Goal: Communication & Community: Share content

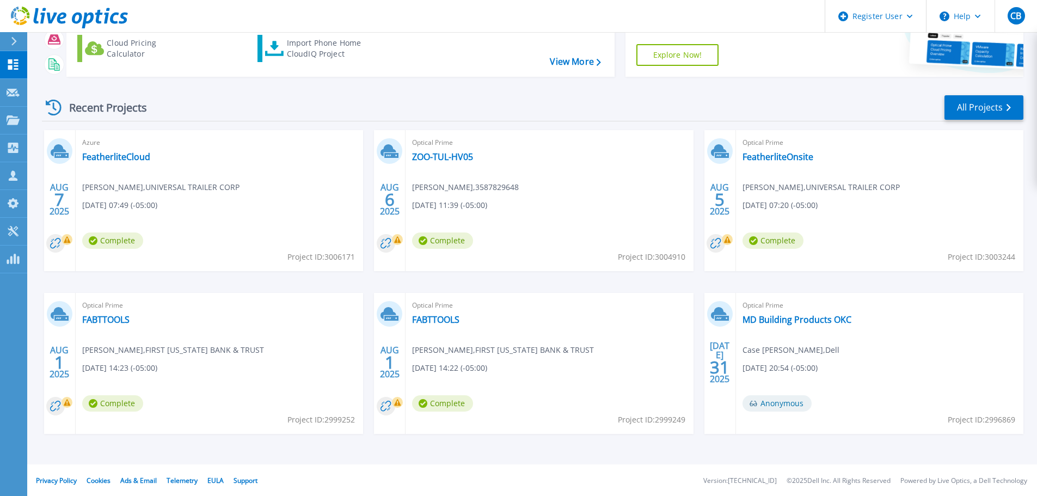
scroll to position [107, 0]
click at [119, 319] on link "FABTTOOLS" at bounding box center [105, 318] width 47 height 11
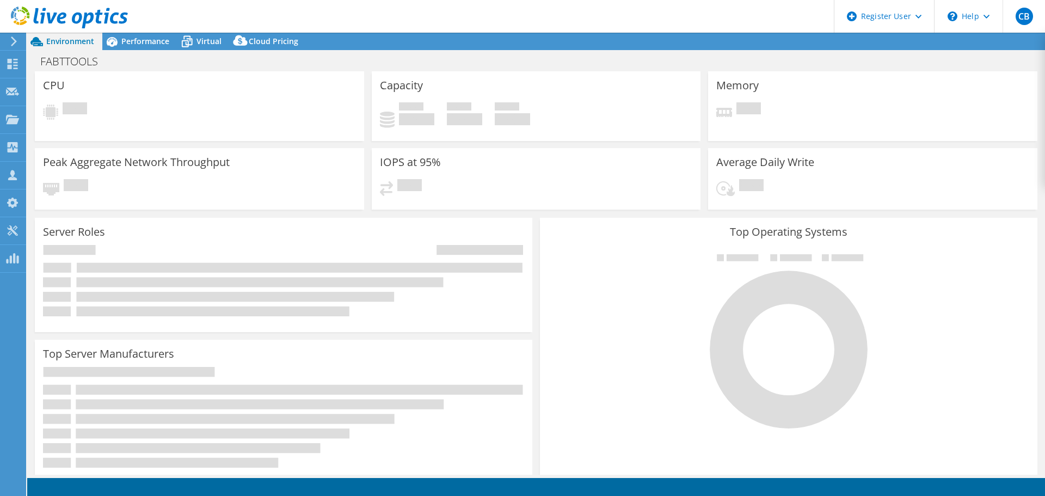
select select "USD"
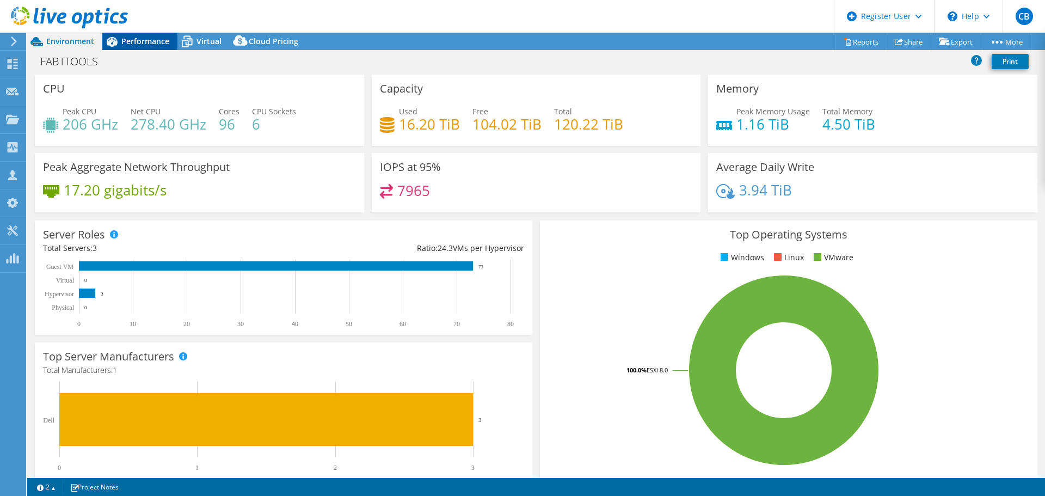
click at [140, 42] on span "Performance" at bounding box center [145, 41] width 48 height 10
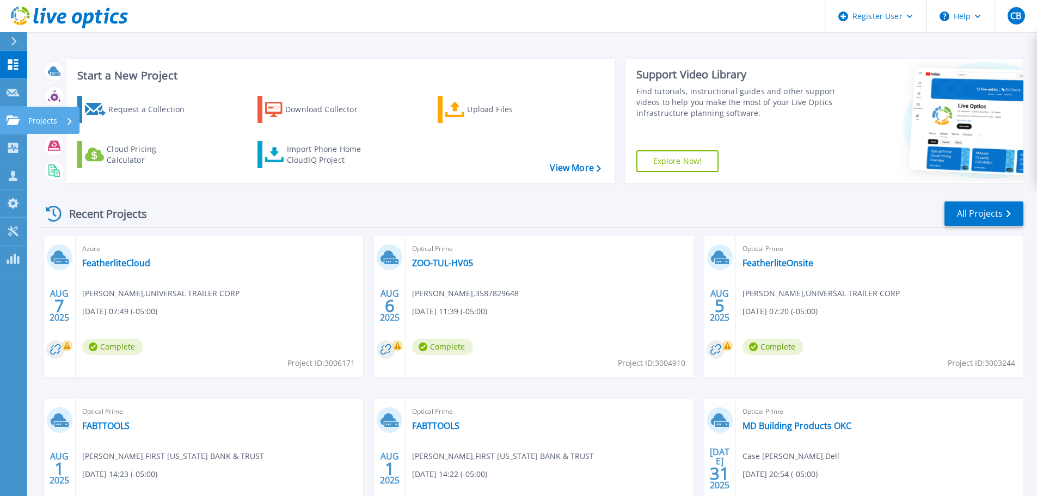
click at [39, 118] on p "Projects" at bounding box center [42, 121] width 29 height 28
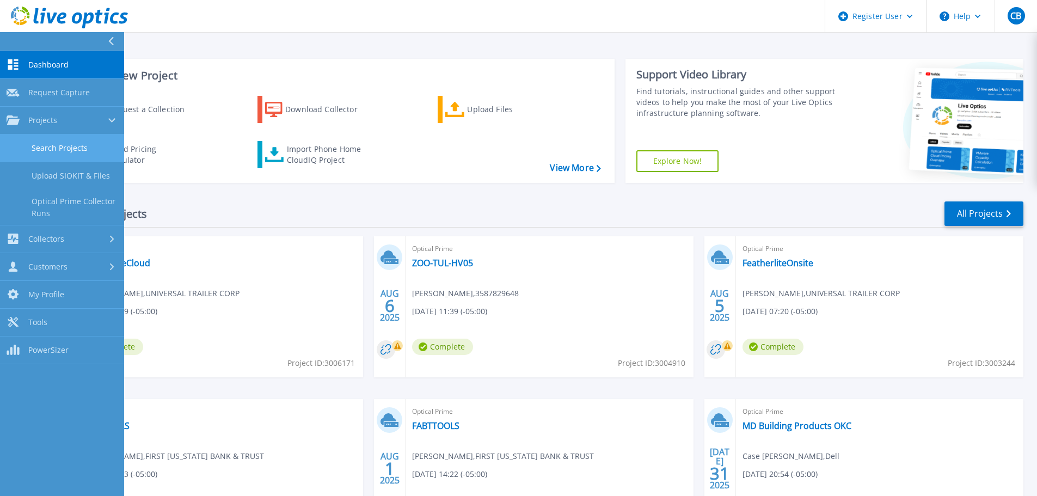
click at [68, 148] on link "Search Projects" at bounding box center [62, 148] width 124 height 28
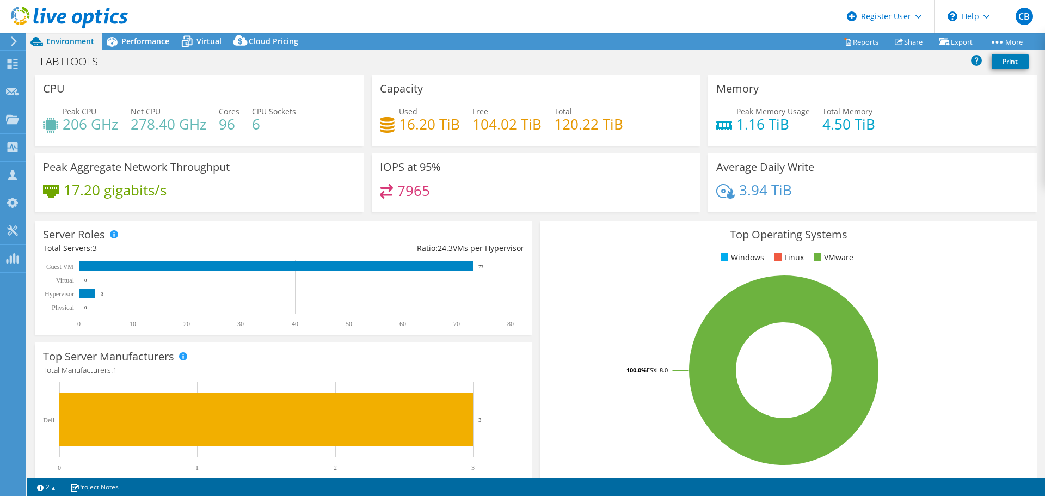
select select "USD"
click at [153, 34] on div "Performance" at bounding box center [139, 41] width 75 height 17
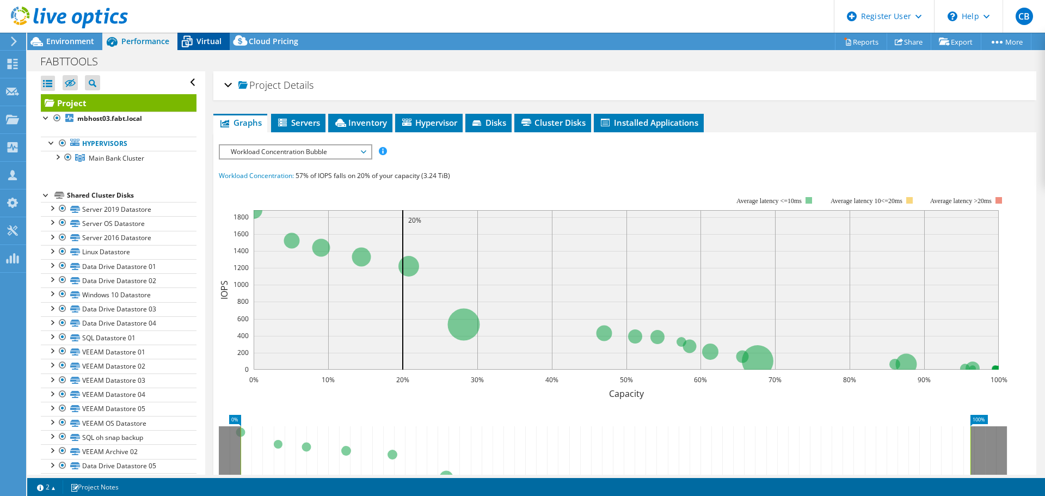
click at [211, 41] on span "Virtual" at bounding box center [209, 41] width 25 height 10
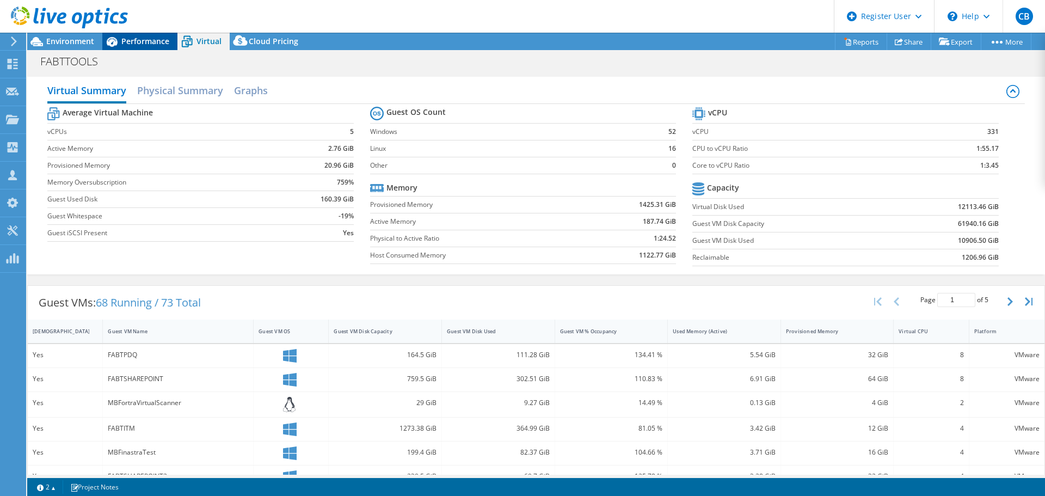
drag, startPoint x: 179, startPoint y: 34, endPoint x: 172, endPoint y: 40, distance: 9.7
click at [180, 34] on icon at bounding box center [187, 41] width 19 height 19
click at [158, 40] on span "Performance" at bounding box center [145, 41] width 48 height 10
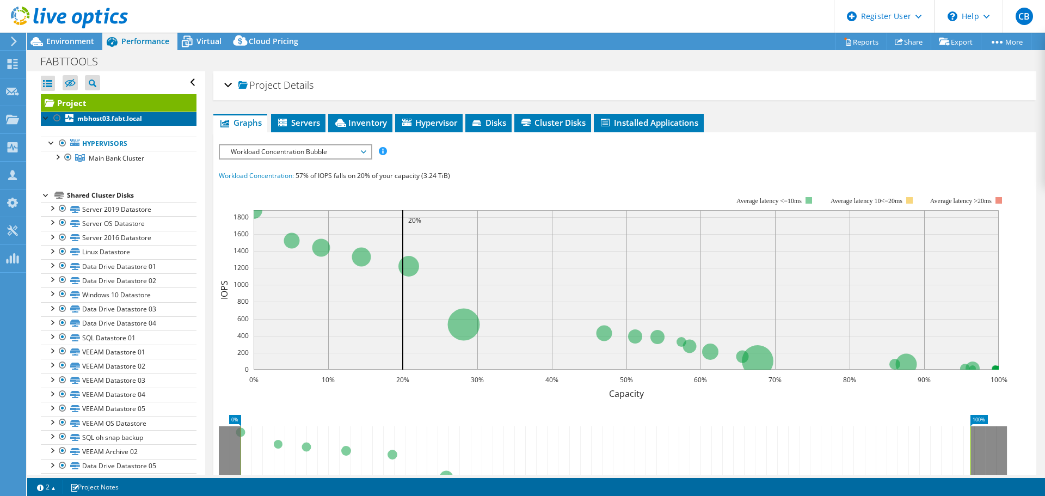
click at [147, 114] on link "mbhost03.fabt.local" at bounding box center [119, 119] width 156 height 14
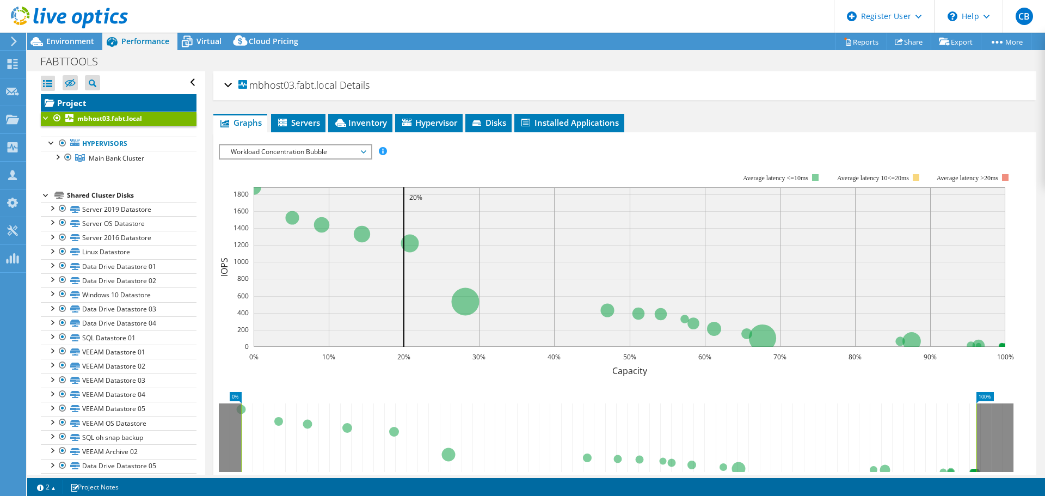
click at [149, 101] on link "Project" at bounding box center [119, 102] width 156 height 17
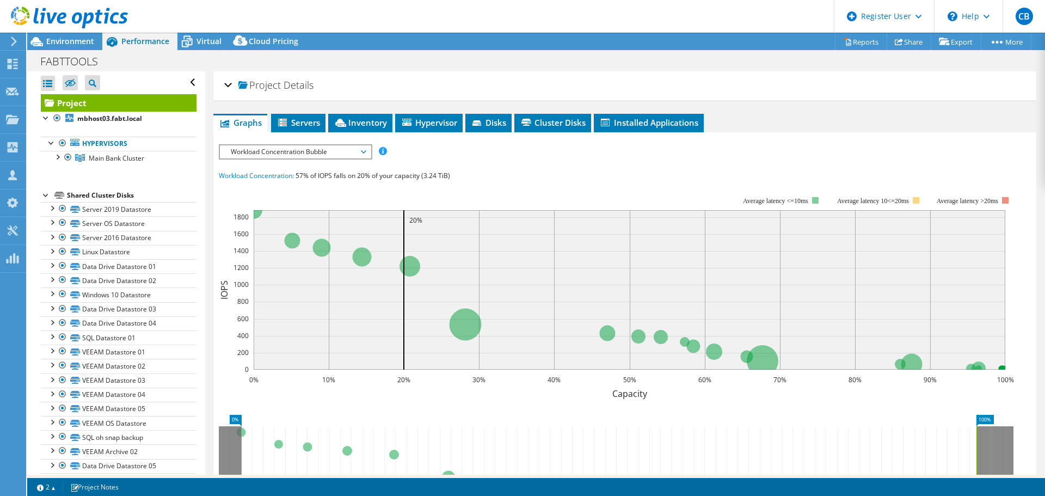
click at [242, 82] on span "Project" at bounding box center [259, 85] width 42 height 11
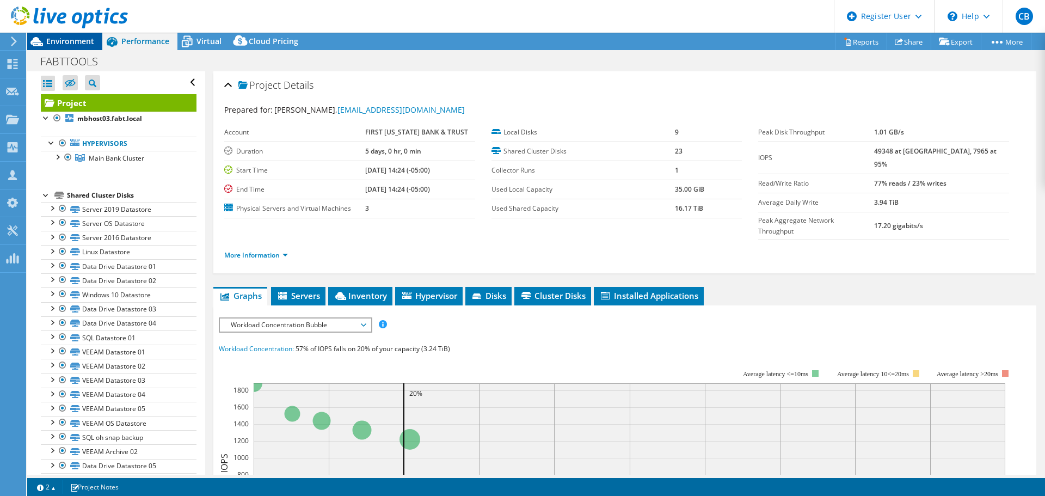
click at [50, 38] on span "Environment" at bounding box center [70, 41] width 48 height 10
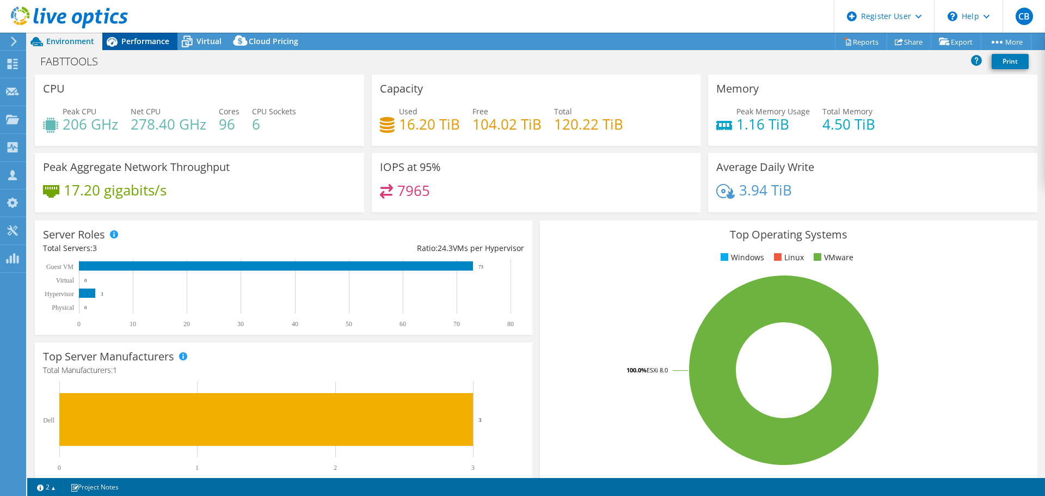
click at [122, 40] on span "Performance" at bounding box center [145, 41] width 48 height 10
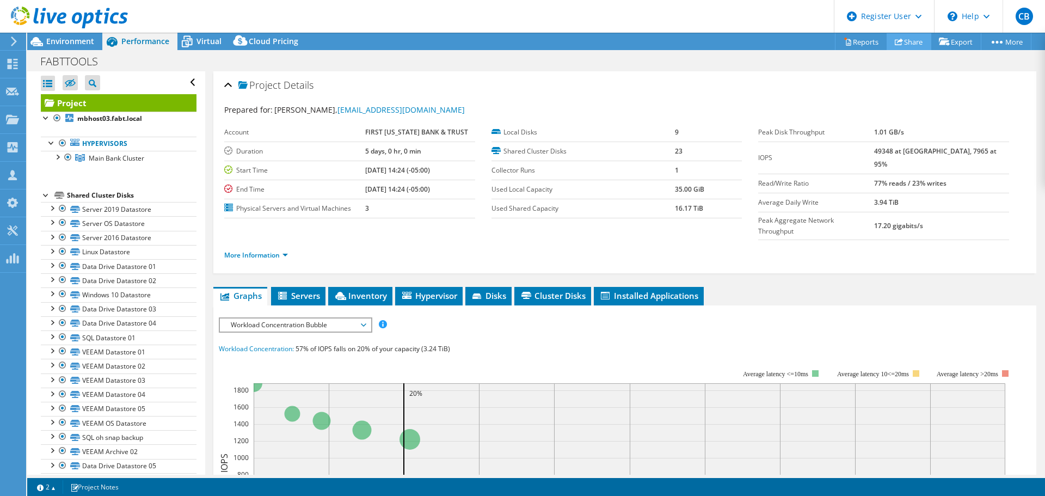
click at [915, 39] on link "Share" at bounding box center [909, 41] width 45 height 17
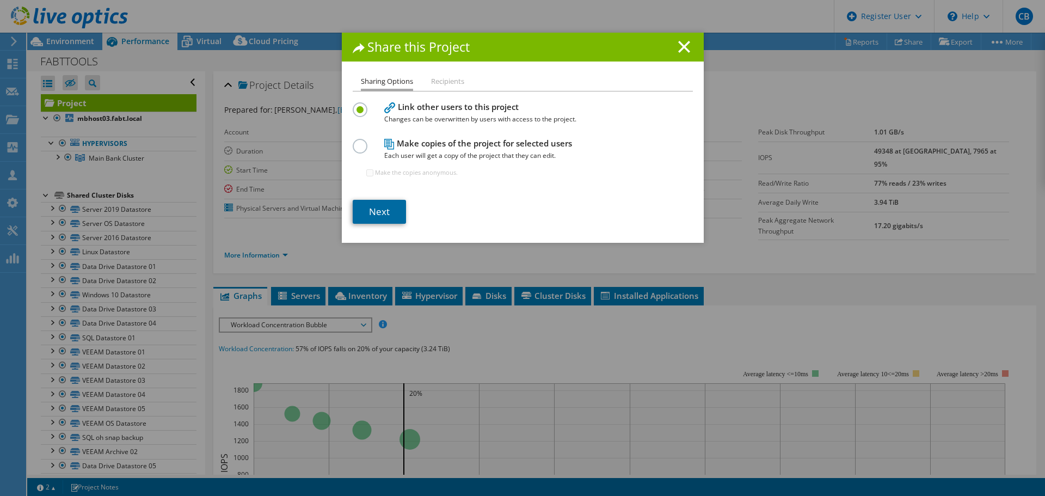
click at [384, 211] on link "Next" at bounding box center [379, 212] width 53 height 24
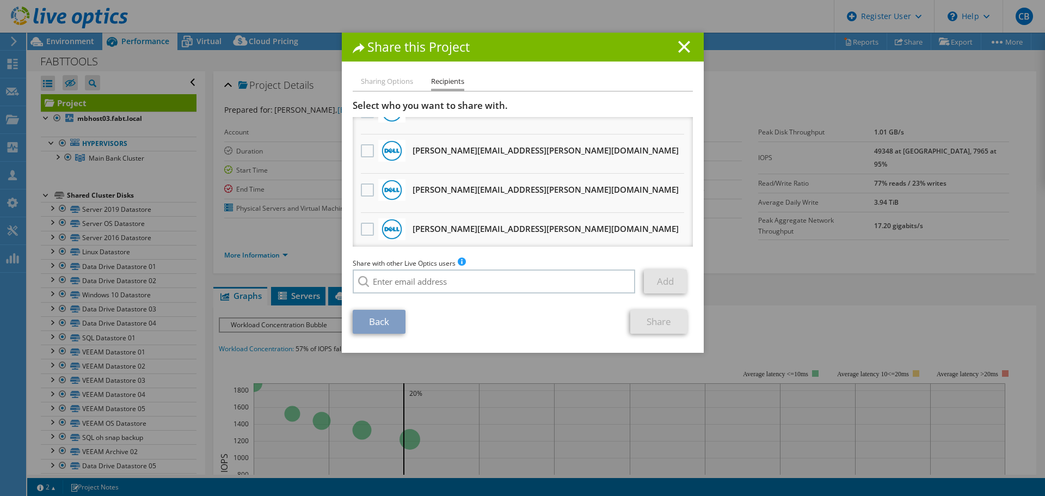
scroll to position [851, 0]
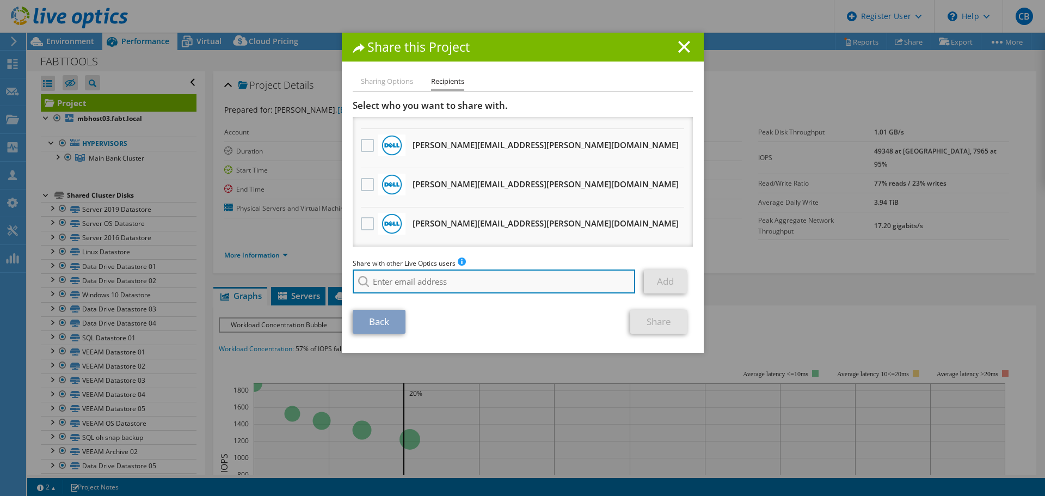
click at [555, 277] on input "search" at bounding box center [494, 282] width 283 height 24
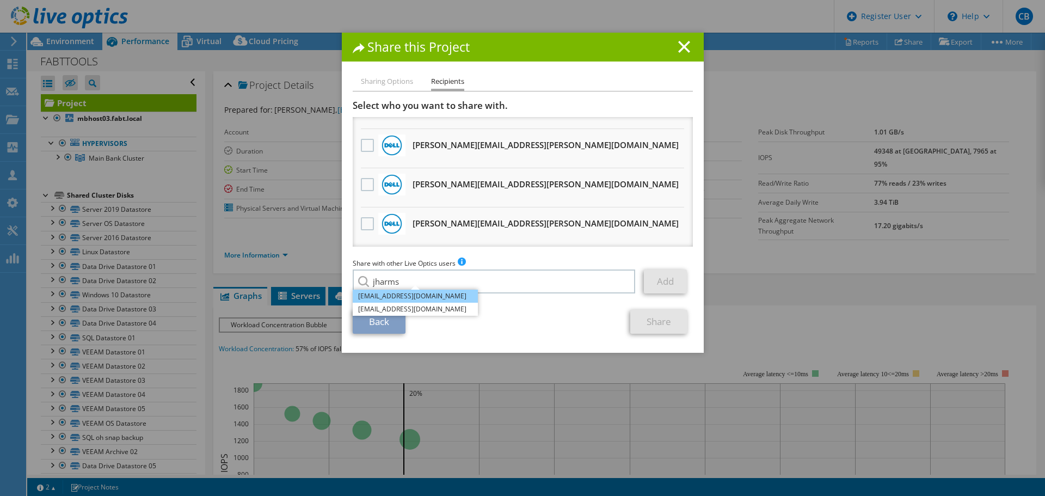
click at [433, 298] on li "[EMAIL_ADDRESS][DOMAIN_NAME]" at bounding box center [415, 296] width 125 height 13
type input "[EMAIL_ADDRESS][DOMAIN_NAME]"
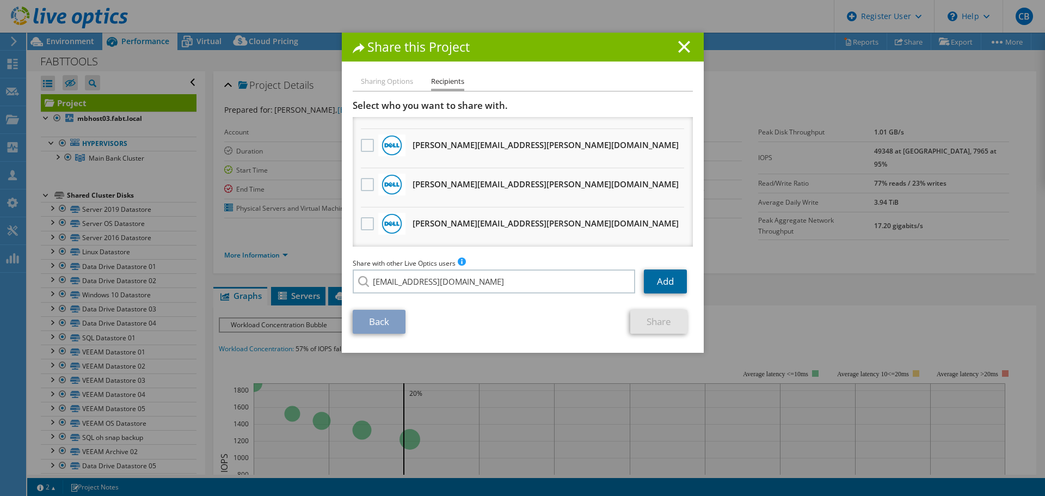
click at [661, 282] on link "Add" at bounding box center [665, 282] width 43 height 24
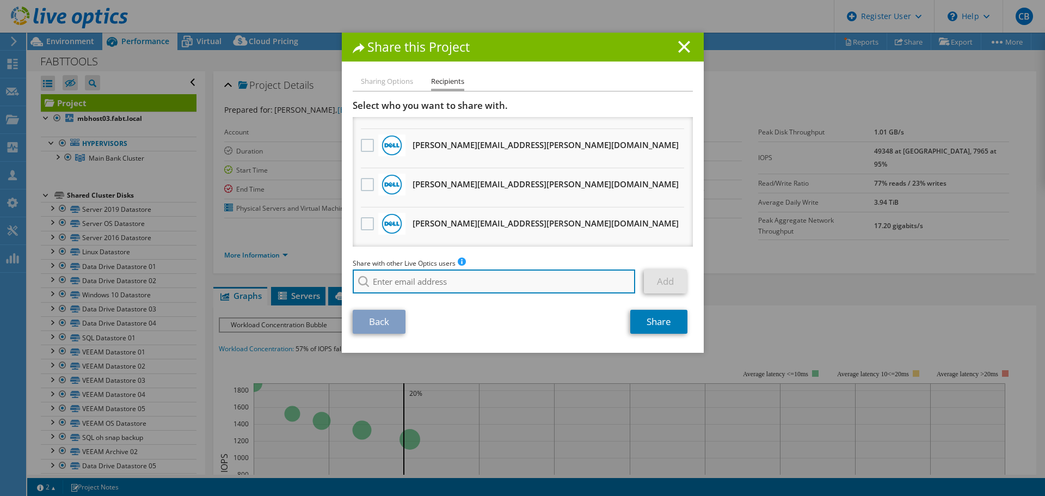
click at [441, 287] on input "search" at bounding box center [494, 282] width 283 height 24
paste input "[EMAIL_ADDRESS][DOMAIN_NAME]"
type input "[EMAIL_ADDRESS][DOMAIN_NAME]"
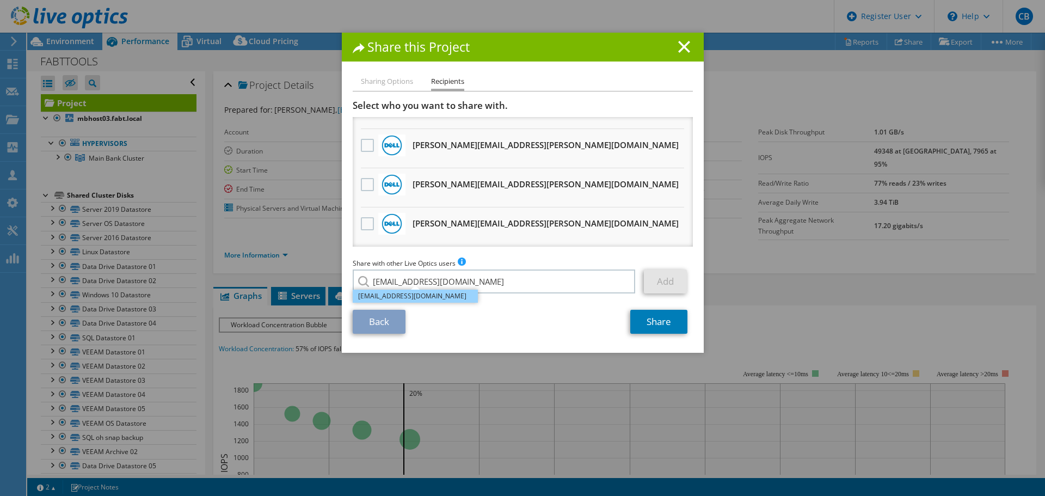
click at [460, 295] on li "[EMAIL_ADDRESS][DOMAIN_NAME]" at bounding box center [415, 296] width 125 height 13
click at [658, 279] on link "Add" at bounding box center [665, 282] width 43 height 24
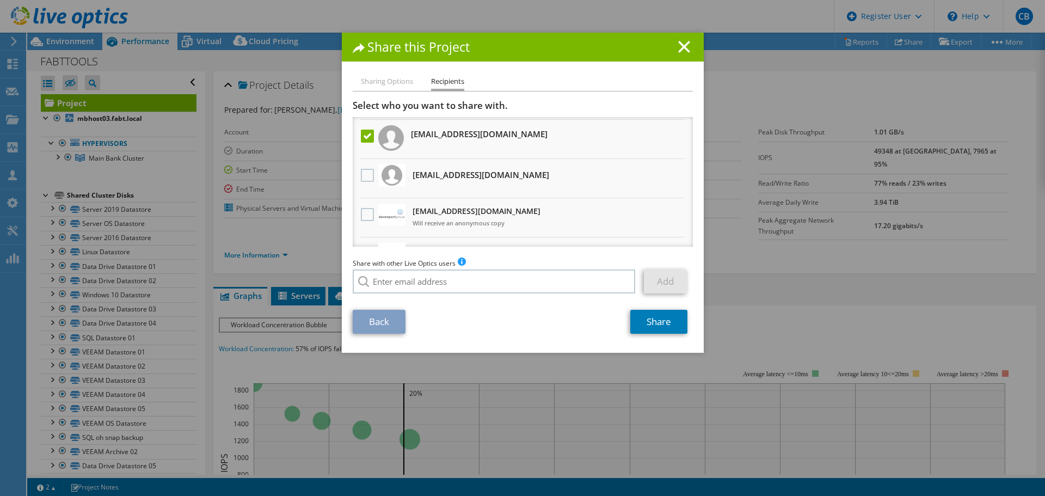
scroll to position [0, 0]
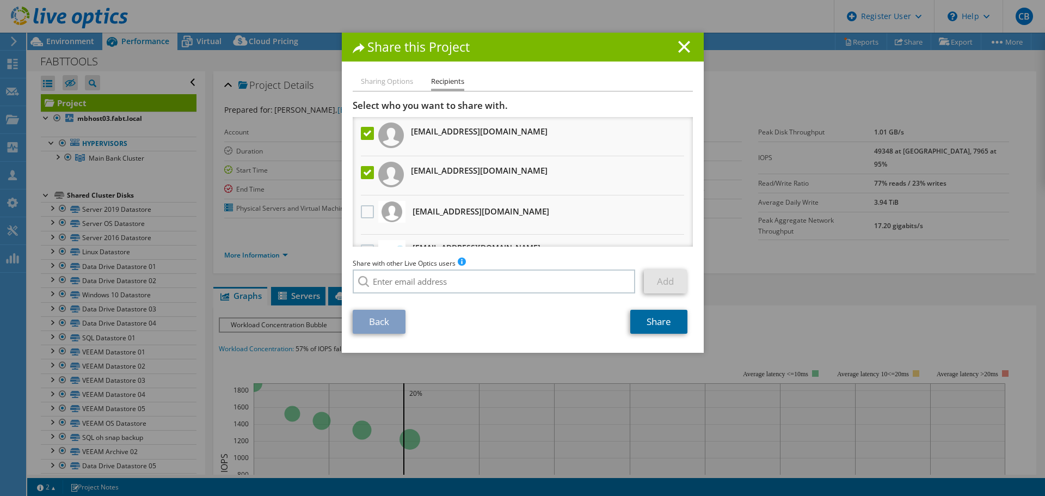
click at [668, 326] on link "Share" at bounding box center [659, 322] width 57 height 24
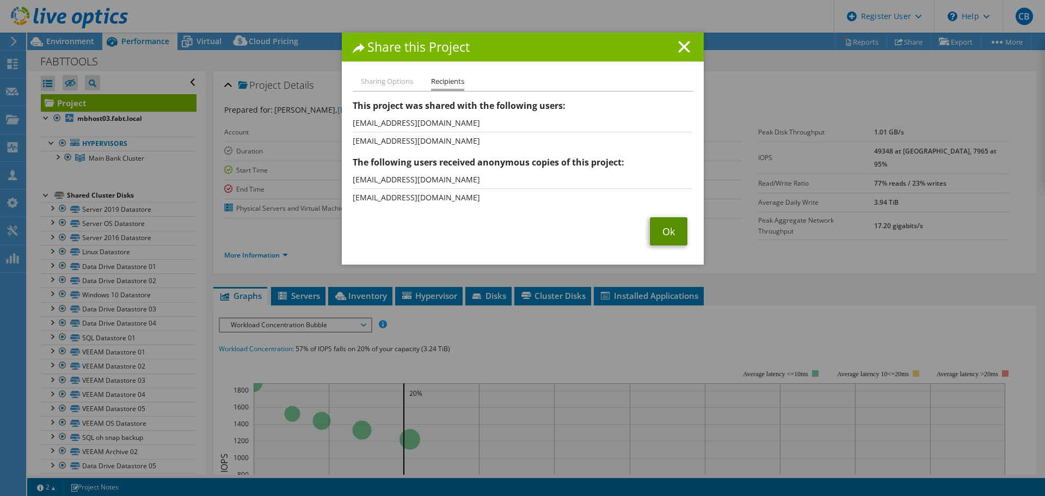
click at [656, 223] on link "Ok" at bounding box center [669, 231] width 38 height 28
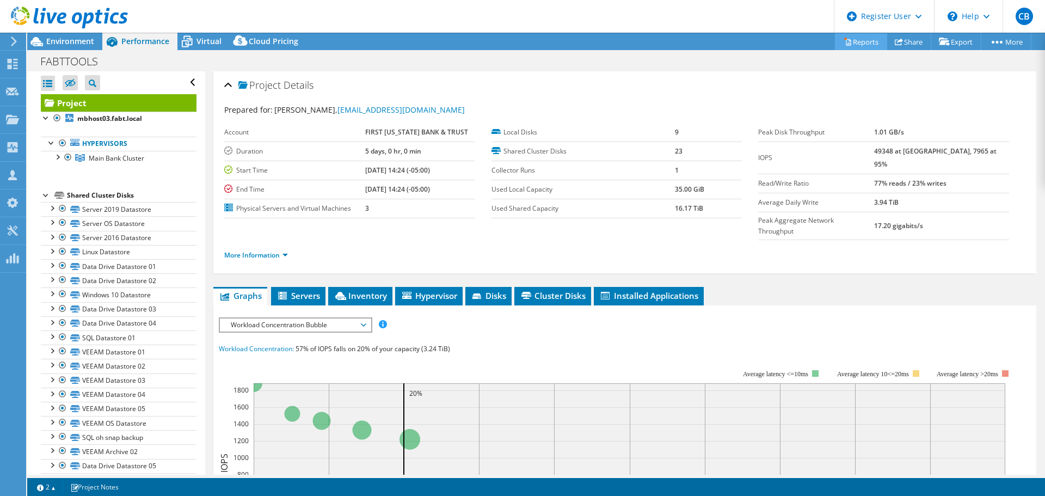
click at [866, 41] on link "Reports" at bounding box center [861, 41] width 52 height 17
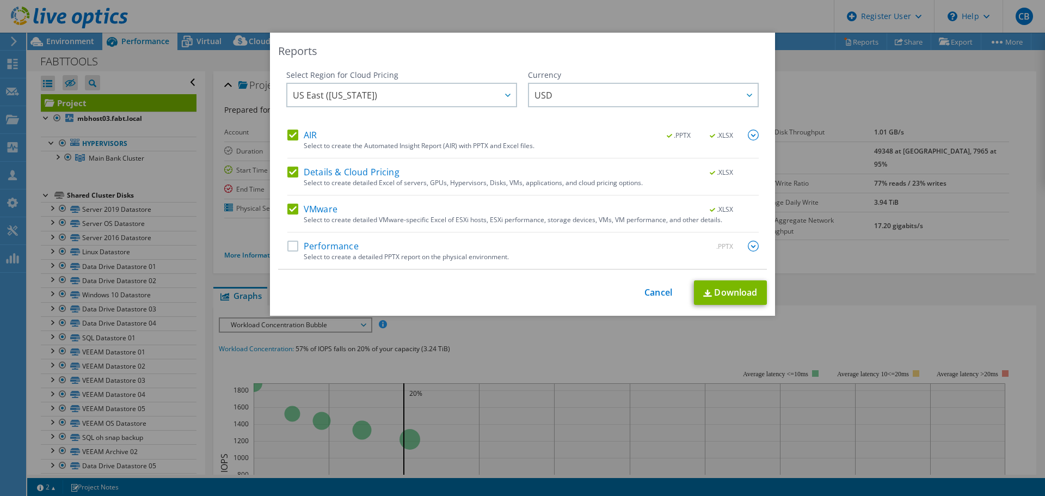
click at [290, 246] on label "Performance" at bounding box center [323, 246] width 71 height 11
click at [0, 0] on input "Performance" at bounding box center [0, 0] width 0 height 0
click at [738, 293] on link "Download" at bounding box center [730, 292] width 73 height 25
click at [655, 288] on link "Cancel" at bounding box center [659, 293] width 28 height 10
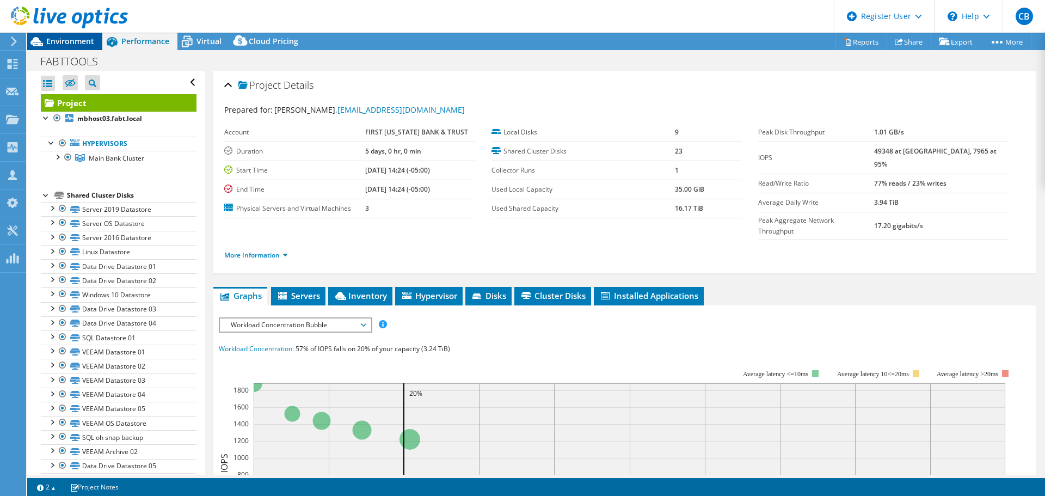
click at [62, 40] on span "Environment" at bounding box center [70, 41] width 48 height 10
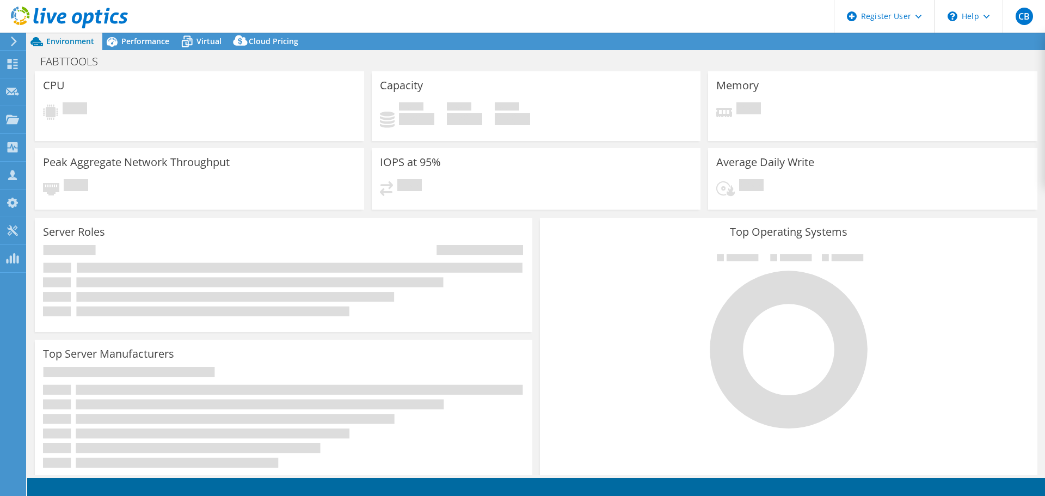
select select "USD"
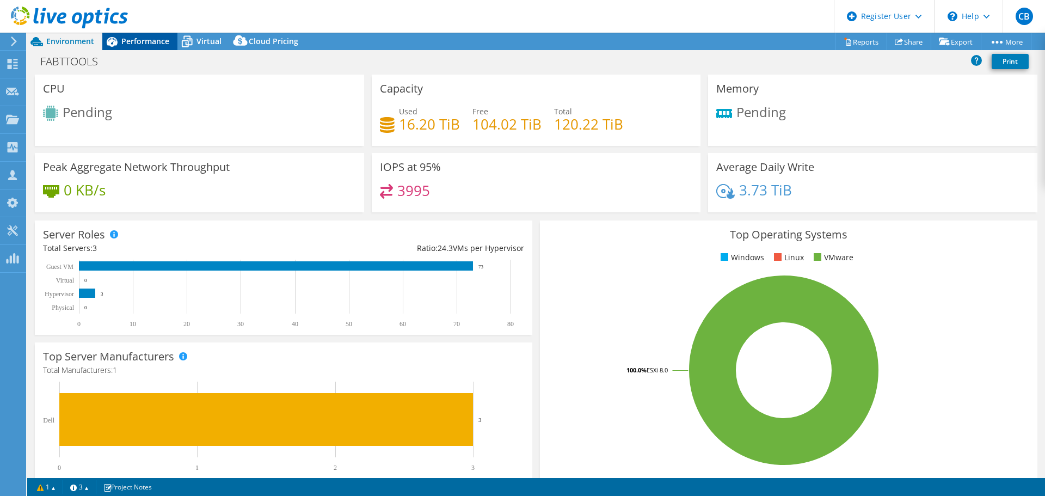
click at [142, 44] on span "Performance" at bounding box center [145, 41] width 48 height 10
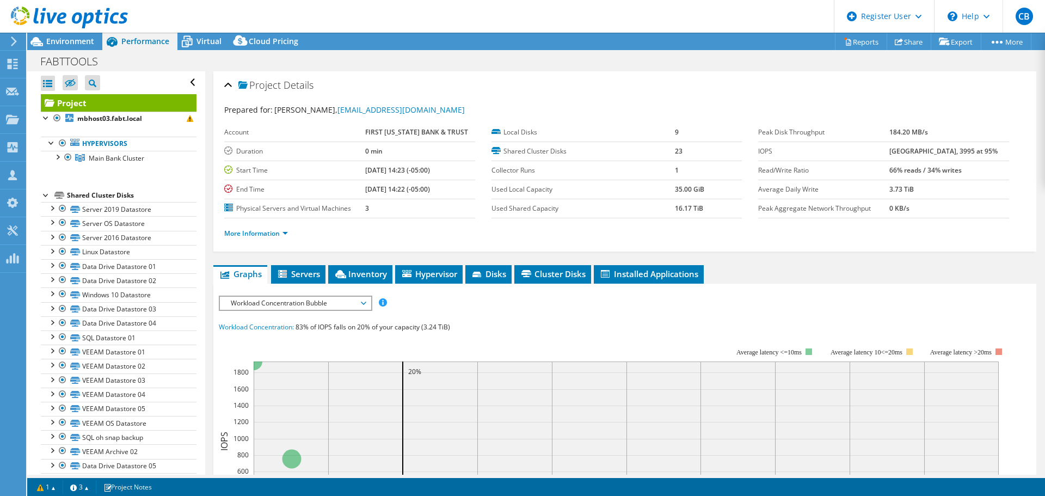
click at [254, 83] on span "Project" at bounding box center [259, 85] width 42 height 11
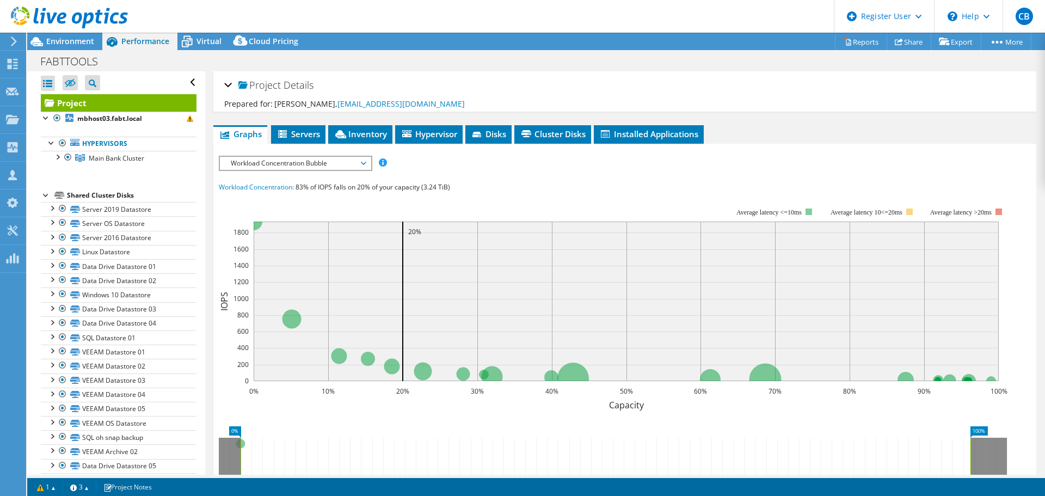
click at [254, 82] on span "Project" at bounding box center [259, 85] width 42 height 11
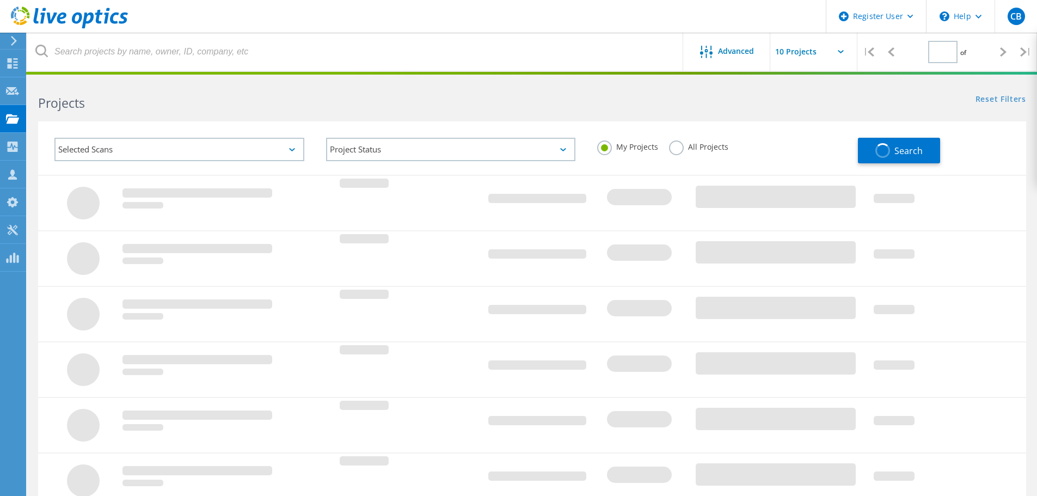
type input "1"
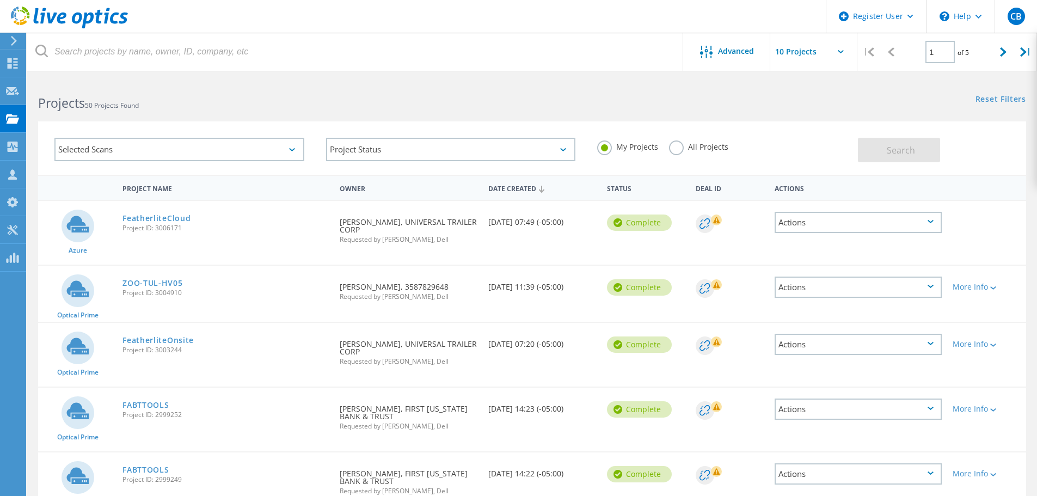
drag, startPoint x: 684, startPoint y: 150, endPoint x: 659, endPoint y: 132, distance: 31.3
click at [682, 149] on label "All Projects" at bounding box center [698, 145] width 59 height 10
click at [0, 0] on input "All Projects" at bounding box center [0, 0] width 0 height 0
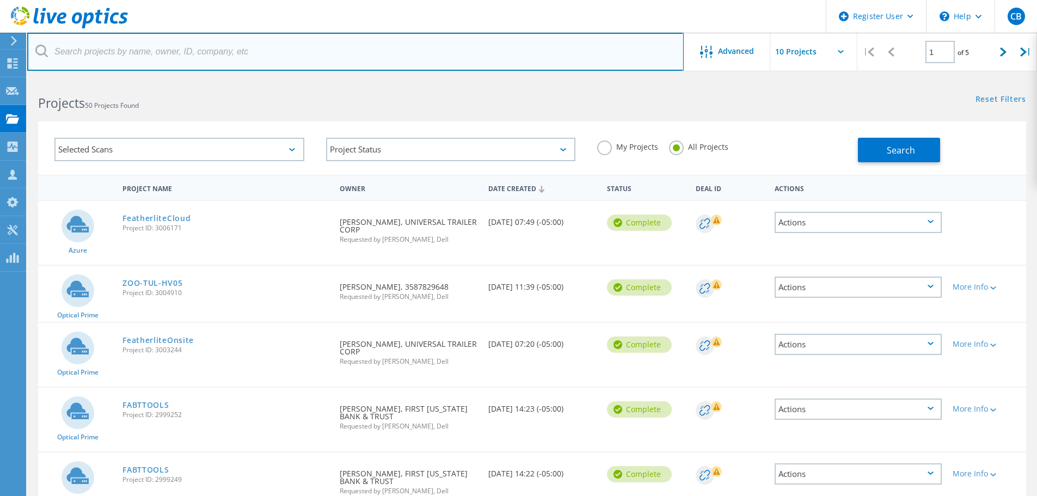
click at [579, 53] on input "text" at bounding box center [355, 52] width 657 height 38
paste input "[EMAIL_ADDRESS][DOMAIN_NAME]"
type input "[EMAIL_ADDRESS][DOMAIN_NAME]"
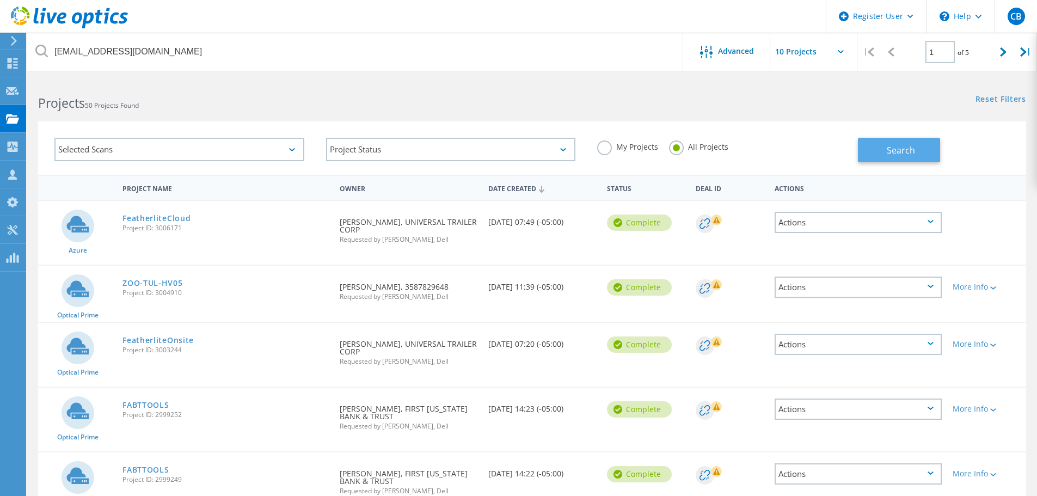
click at [885, 149] on button "Search" at bounding box center [899, 150] width 82 height 25
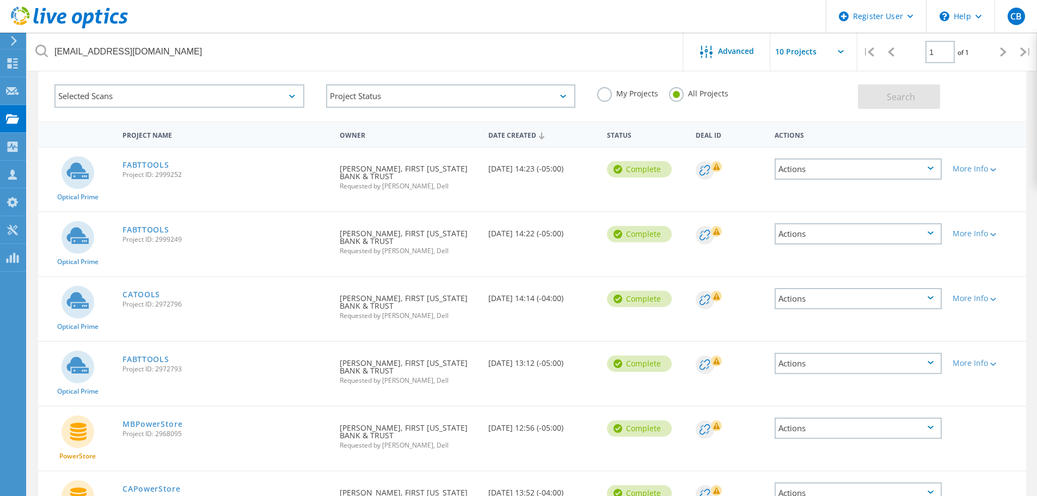
scroll to position [54, 0]
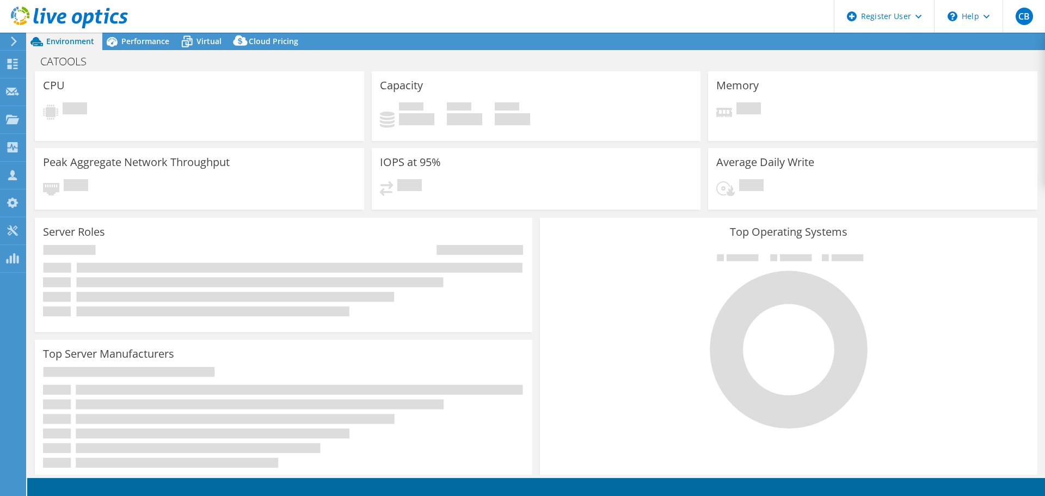
select select "USD"
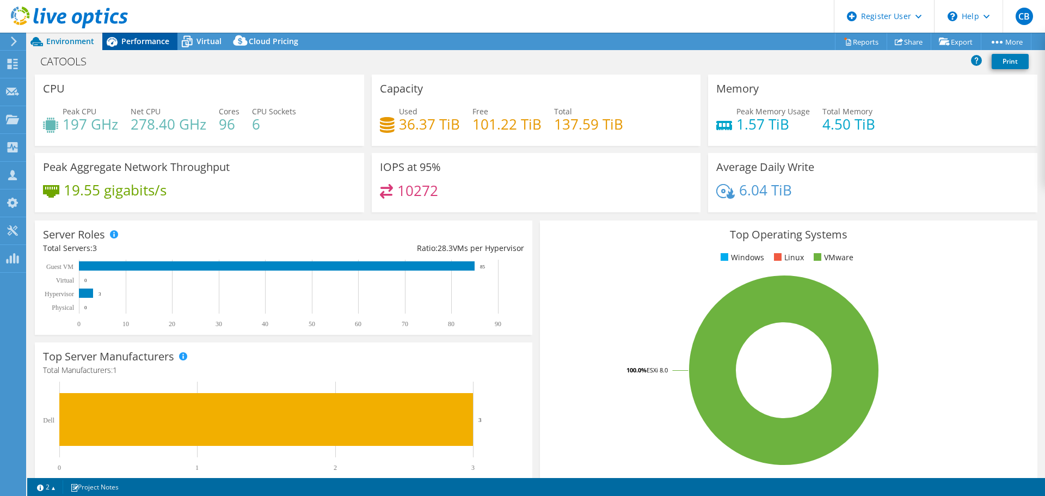
click at [146, 40] on span "Performance" at bounding box center [145, 41] width 48 height 10
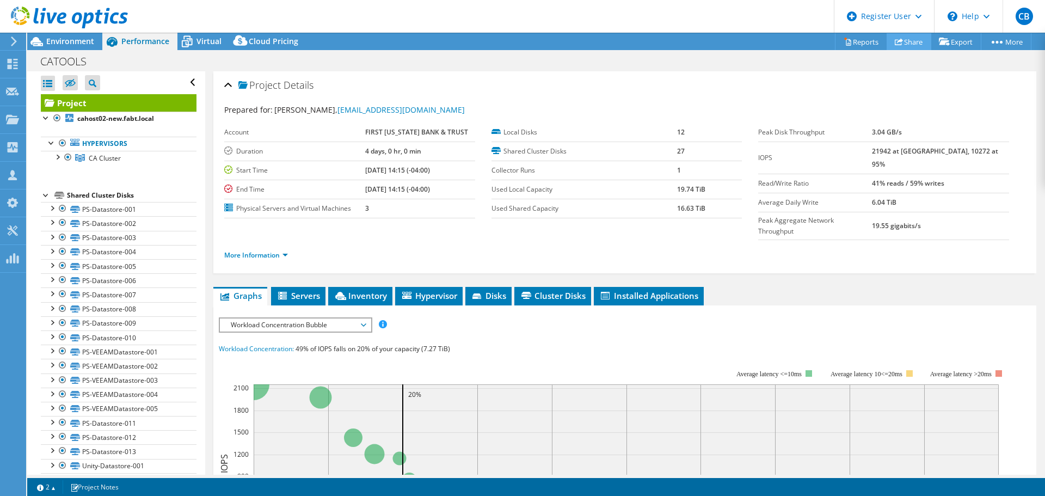
click at [895, 38] on icon at bounding box center [899, 42] width 8 height 8
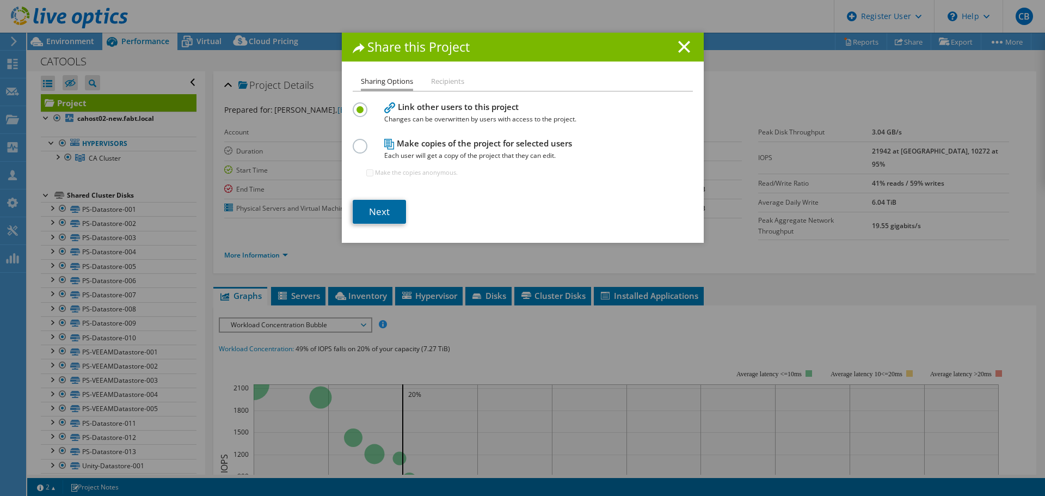
click at [391, 218] on link "Next" at bounding box center [379, 212] width 53 height 24
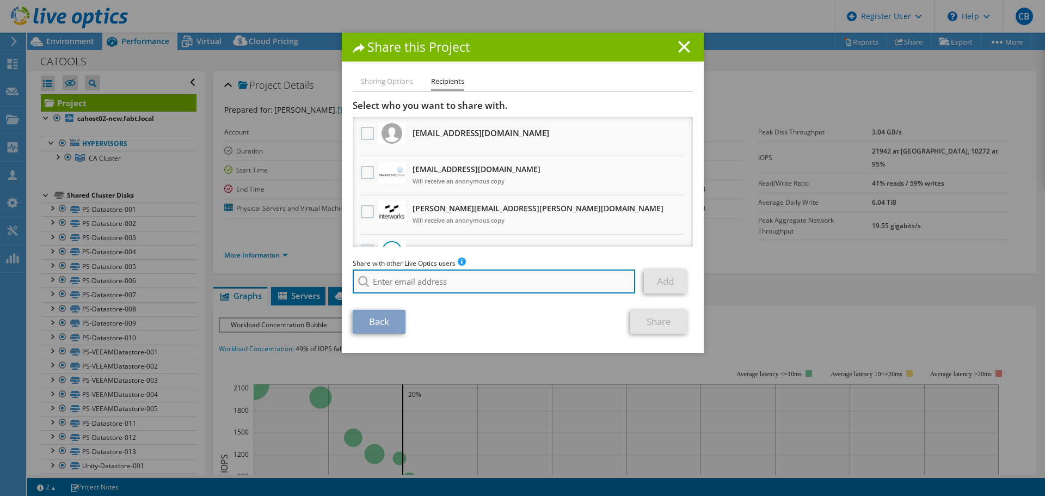
click at [499, 285] on input "search" at bounding box center [494, 282] width 283 height 24
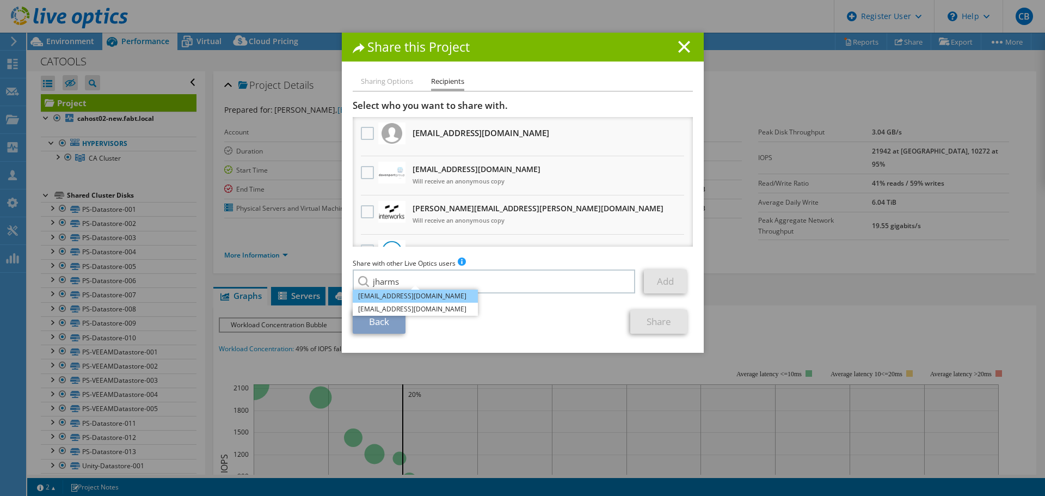
click at [444, 298] on li "[EMAIL_ADDRESS][DOMAIN_NAME]" at bounding box center [415, 296] width 125 height 13
type input "[EMAIL_ADDRESS][DOMAIN_NAME]"
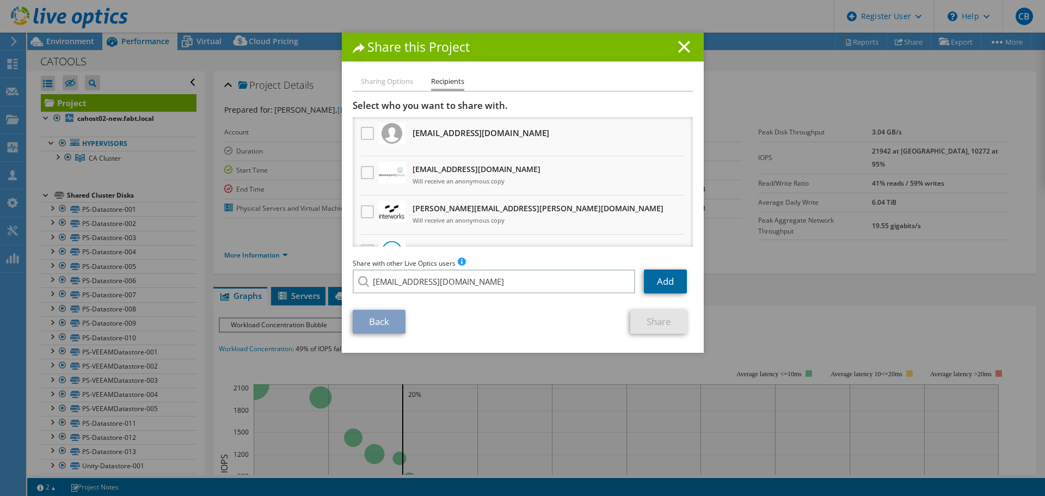
click at [666, 279] on link "Add" at bounding box center [665, 282] width 43 height 24
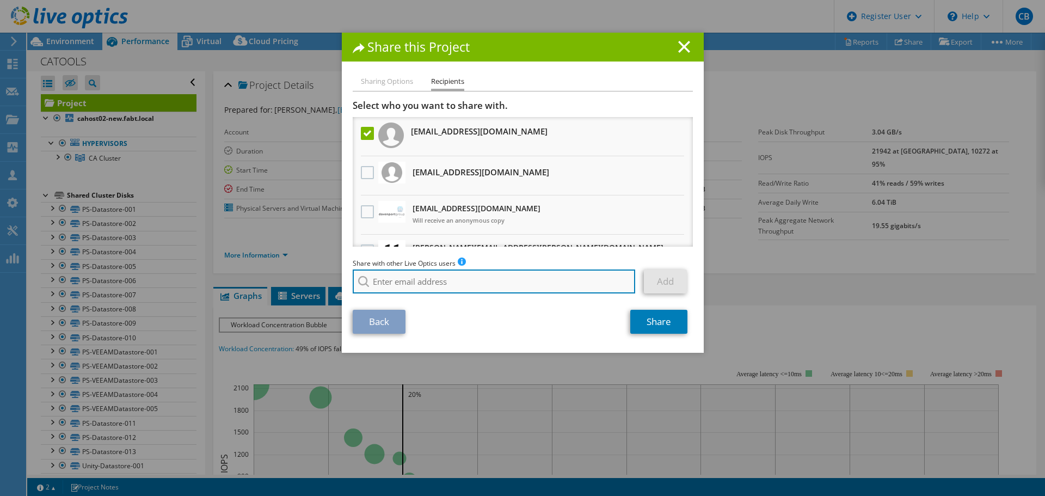
click at [522, 286] on input "search" at bounding box center [494, 282] width 283 height 24
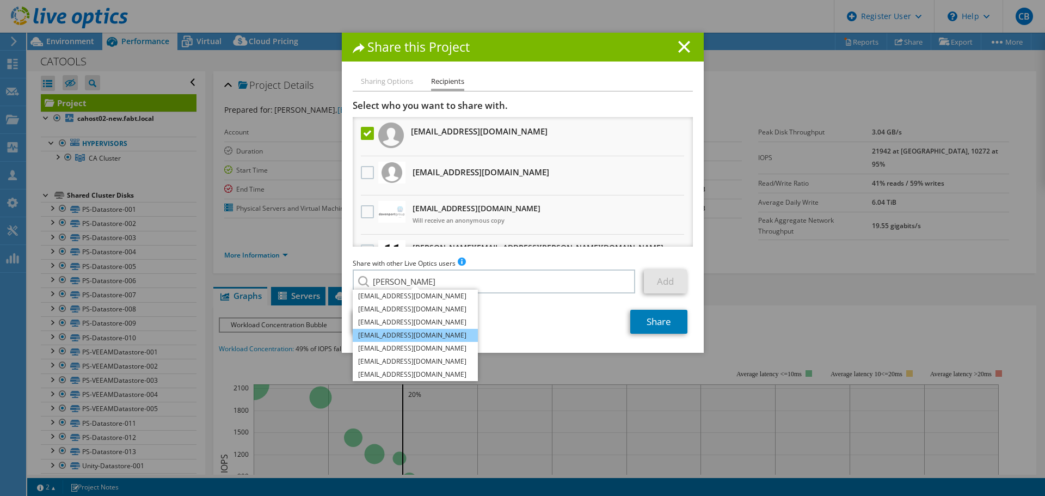
click at [442, 334] on li "[EMAIL_ADDRESS][DOMAIN_NAME]" at bounding box center [415, 335] width 125 height 13
type input "[EMAIL_ADDRESS][DOMAIN_NAME]"
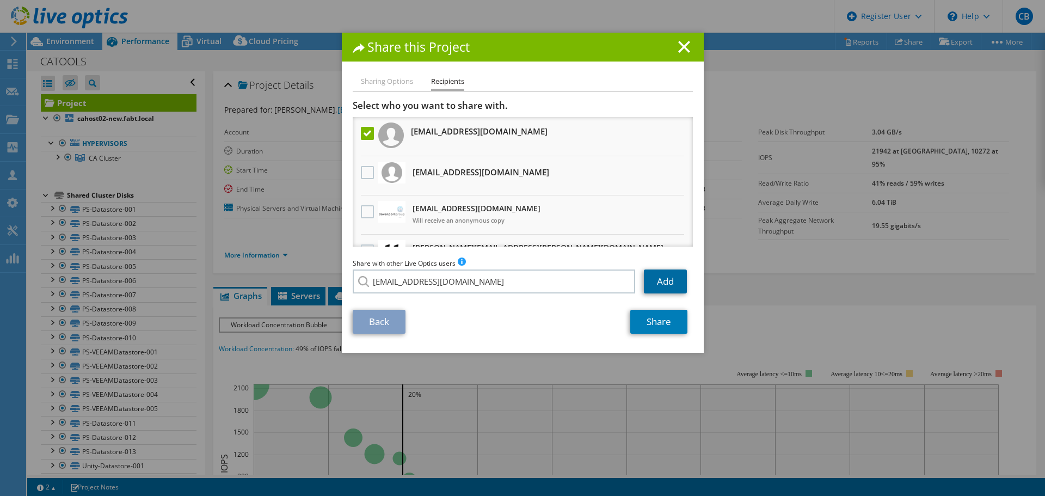
click at [670, 286] on link "Add" at bounding box center [665, 282] width 43 height 24
click at [669, 324] on link "Share" at bounding box center [659, 322] width 57 height 24
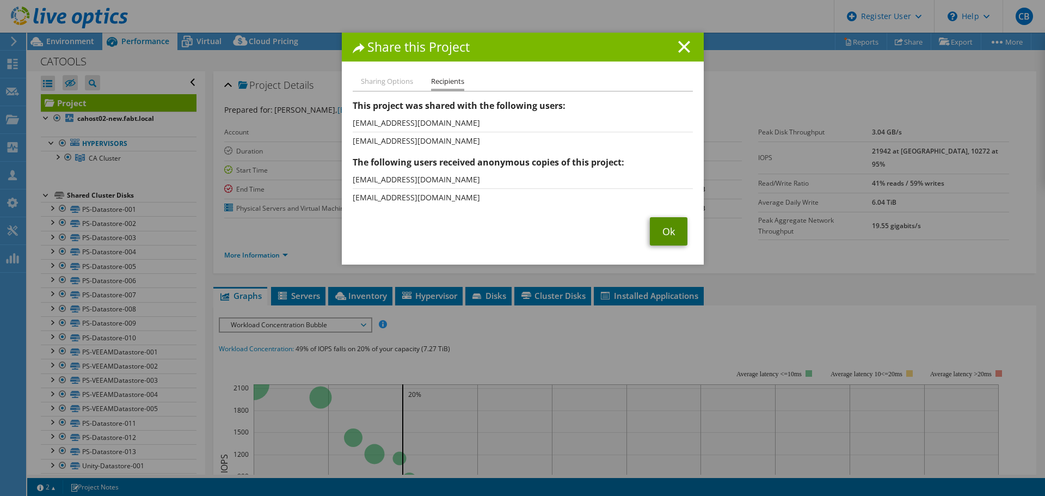
click at [670, 231] on link "Ok" at bounding box center [669, 231] width 38 height 28
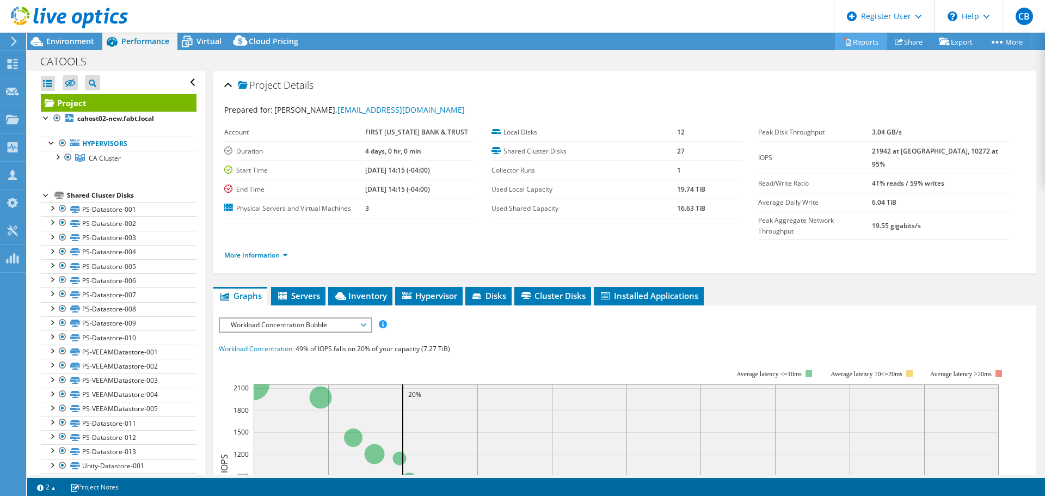
click at [851, 41] on link "Reports" at bounding box center [861, 41] width 52 height 17
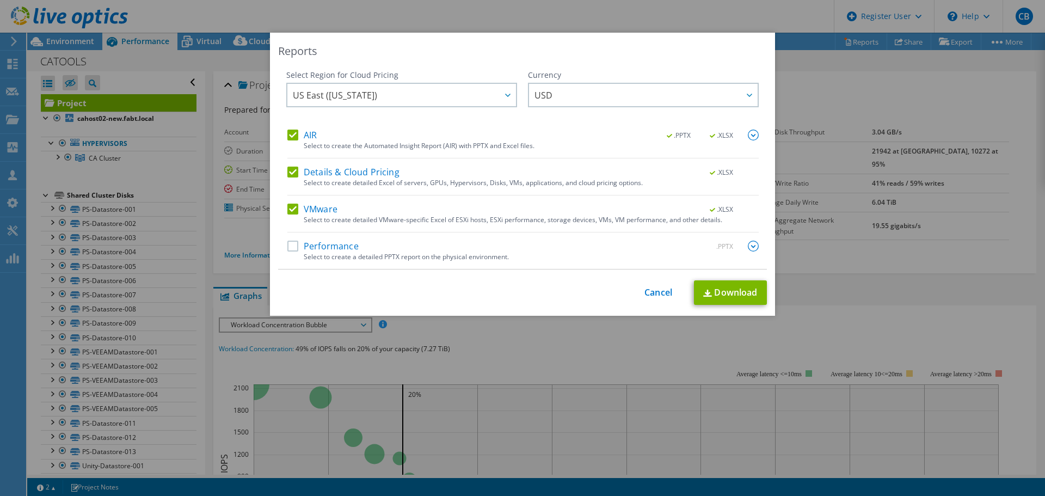
click at [338, 249] on label "Performance" at bounding box center [323, 246] width 71 height 11
click at [0, 0] on input "Performance" at bounding box center [0, 0] width 0 height 0
click at [731, 289] on link "Download" at bounding box center [730, 292] width 73 height 25
click at [894, 303] on div "Reports Select Region for Cloud Pricing Asia Pacific ([GEOGRAPHIC_DATA]) [GEOGR…" at bounding box center [522, 248] width 1045 height 431
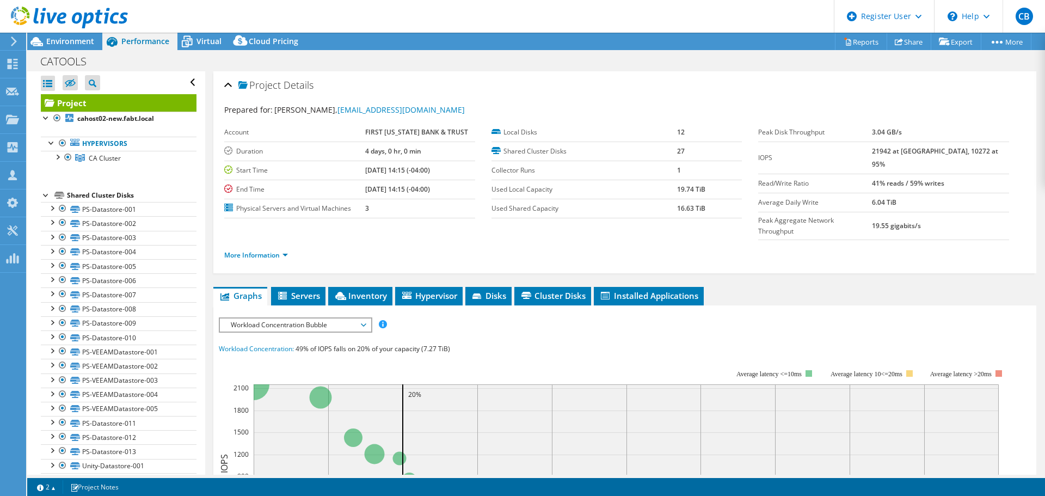
click at [83, 36] on div at bounding box center [64, 18] width 128 height 36
click at [82, 38] on span "Environment" at bounding box center [70, 41] width 48 height 10
